Goal: Task Accomplishment & Management: Use online tool/utility

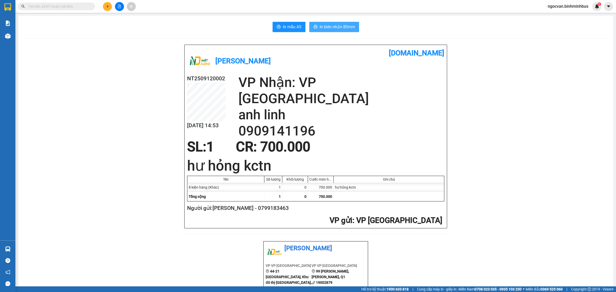
click at [320, 25] on span "In biên nhận 80mm" at bounding box center [337, 27] width 35 height 6
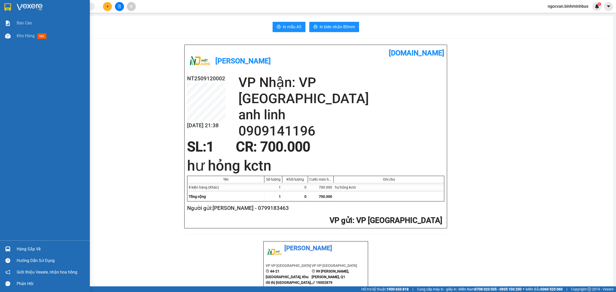
click at [9, 8] on img at bounding box center [7, 7] width 7 height 8
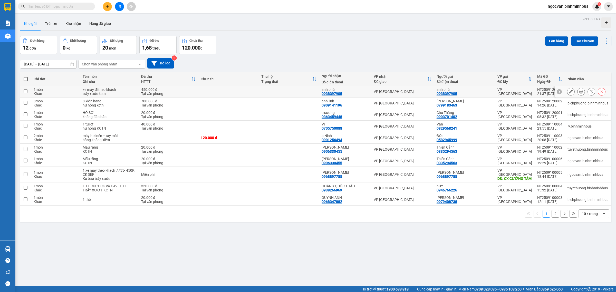
click at [227, 95] on td at bounding box center [228, 92] width 60 height 12
checkbox input "true"
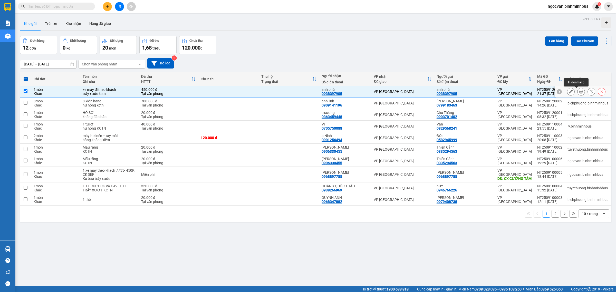
click at [578, 94] on button at bounding box center [581, 91] width 7 height 9
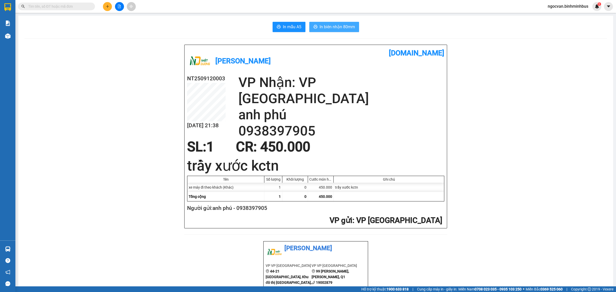
click at [339, 23] on button "In biên nhận 80mm" at bounding box center [335, 27] width 50 height 10
